Goal: Task Accomplishment & Management: Complete application form

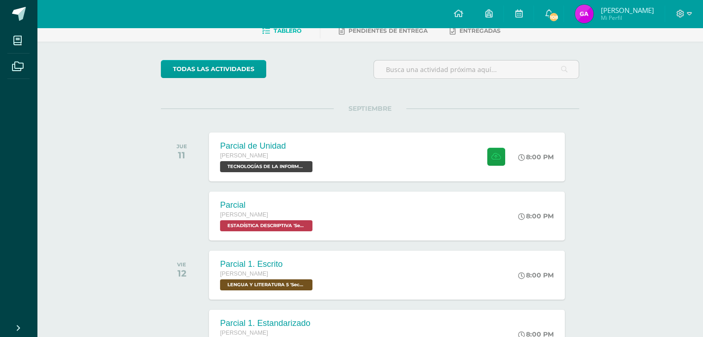
scroll to position [54, 0]
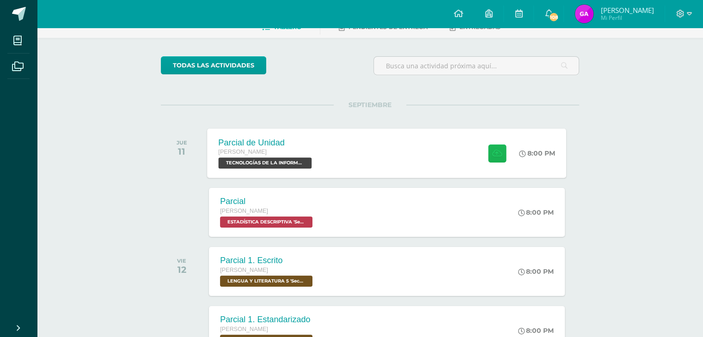
click at [502, 153] on button at bounding box center [497, 153] width 18 height 18
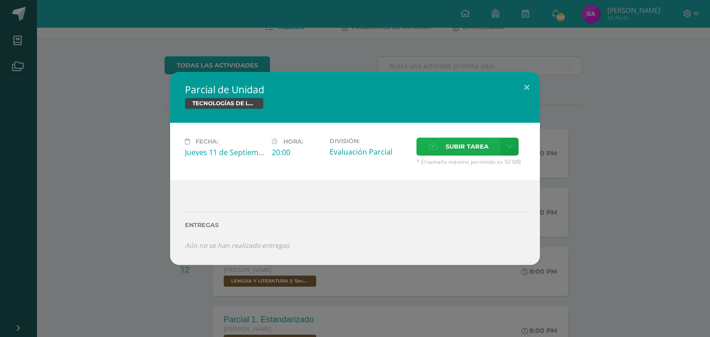
click at [443, 139] on label "Subir tarea" at bounding box center [458, 147] width 84 height 18
click at [0, 0] on input "Subir tarea" at bounding box center [0, 0] width 0 height 0
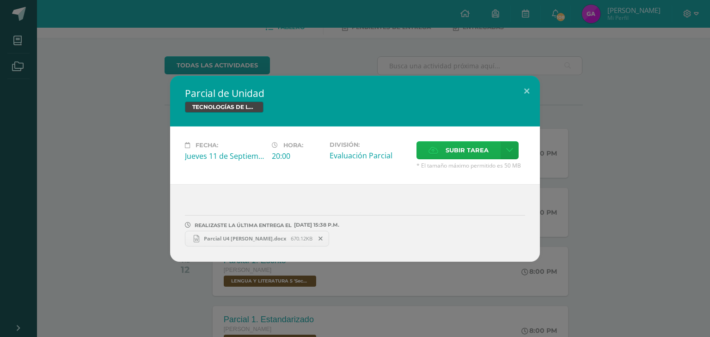
click at [464, 158] on span "Subir tarea" at bounding box center [467, 150] width 43 height 17
click at [0, 0] on input "Subir tarea" at bounding box center [0, 0] width 0 height 0
click at [274, 238] on span "Parcial U4 [PERSON_NAME].docx" at bounding box center [245, 238] width 92 height 7
click at [240, 241] on span "Parcial U4 [PERSON_NAME].docx" at bounding box center [245, 238] width 92 height 7
click at [636, 93] on div "Parcial de Unidad TECNOLOGÍAS DE LA INFORMACIÓN Y LA COMUNICACIÓN 5 Fecha: [DAT…" at bounding box center [355, 169] width 703 height 186
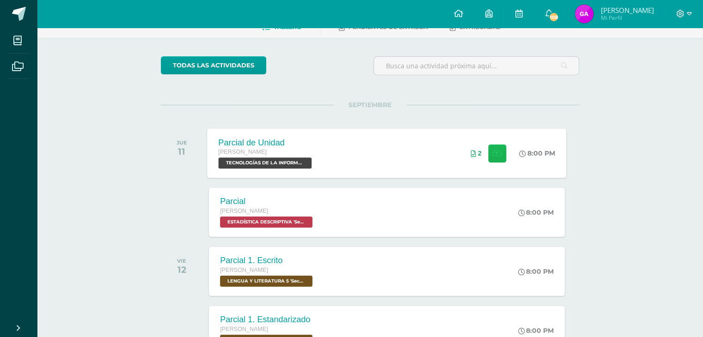
click at [500, 158] on button at bounding box center [497, 153] width 18 height 18
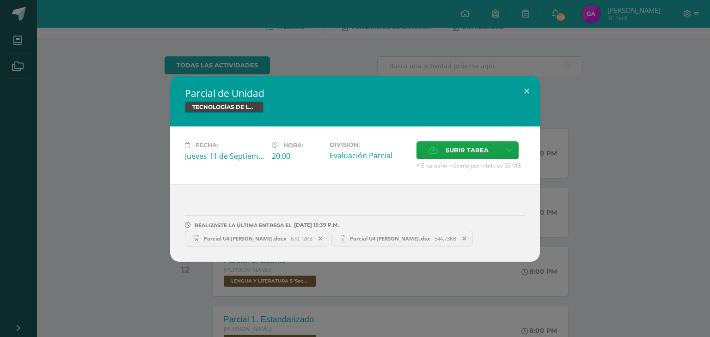
click at [380, 240] on span "Parcial U4 [PERSON_NAME].xlsx" at bounding box center [389, 238] width 89 height 7
click at [531, 93] on button at bounding box center [526, 91] width 26 height 31
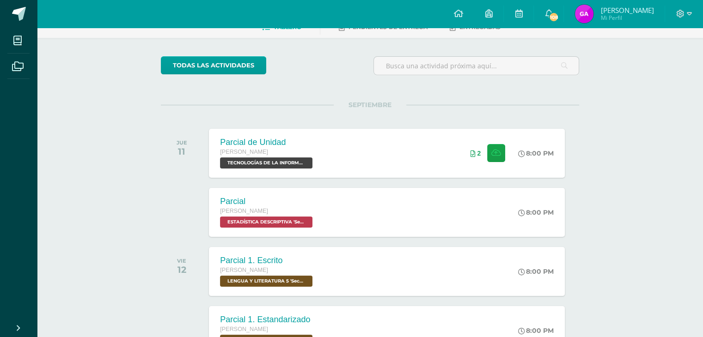
click at [643, 11] on span "[PERSON_NAME]" at bounding box center [626, 10] width 53 height 9
